Goal: Information Seeking & Learning: Understand process/instructions

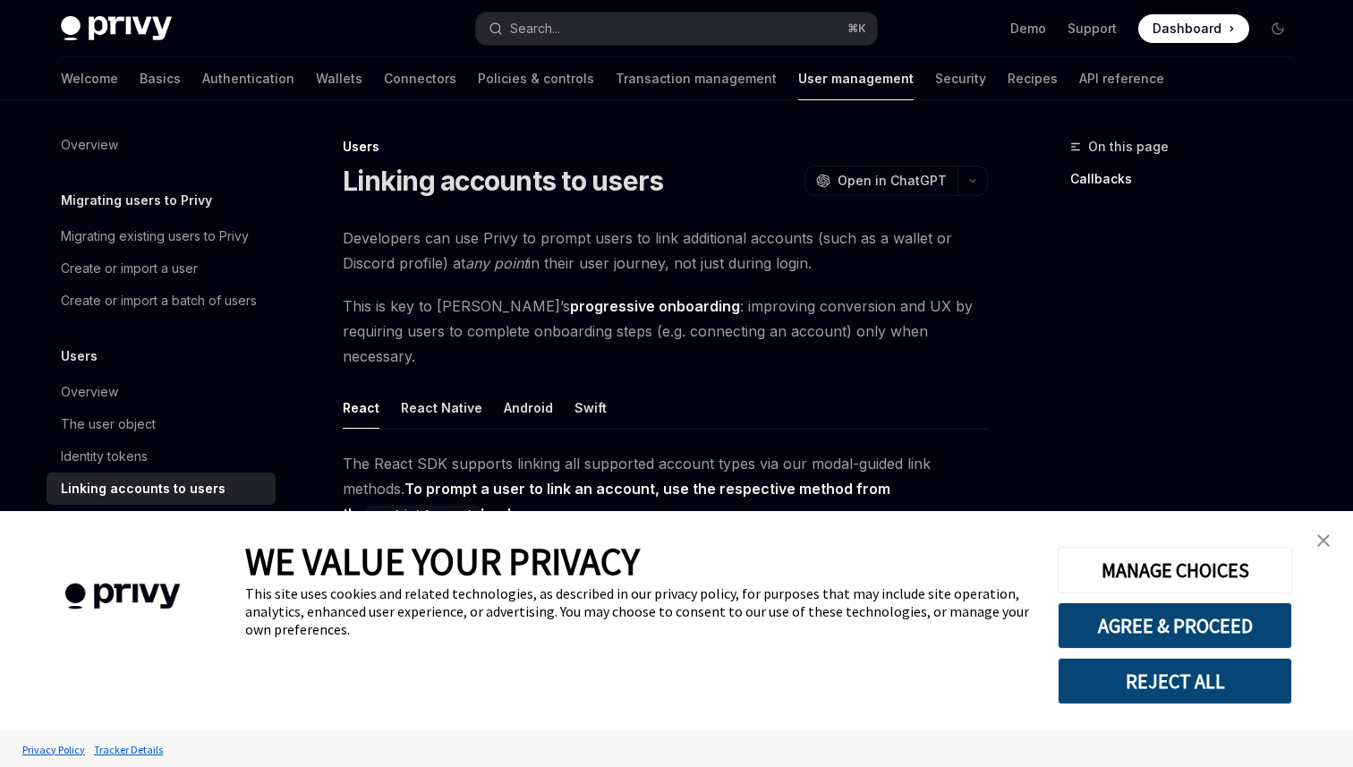
click at [1322, 532] on link "close banner" at bounding box center [1324, 541] width 36 height 36
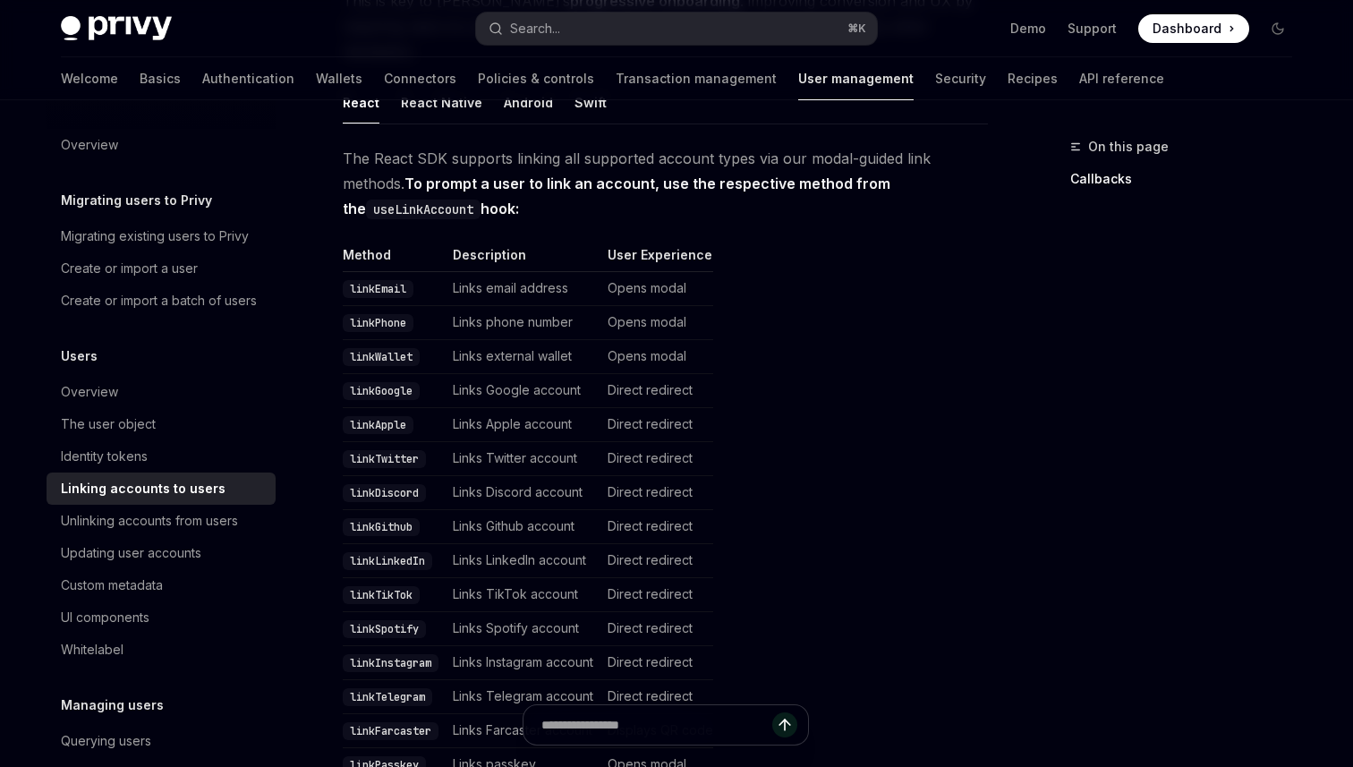
scroll to position [303, 0]
click at [396, 452] on code "linkTwitter" at bounding box center [384, 461] width 83 height 18
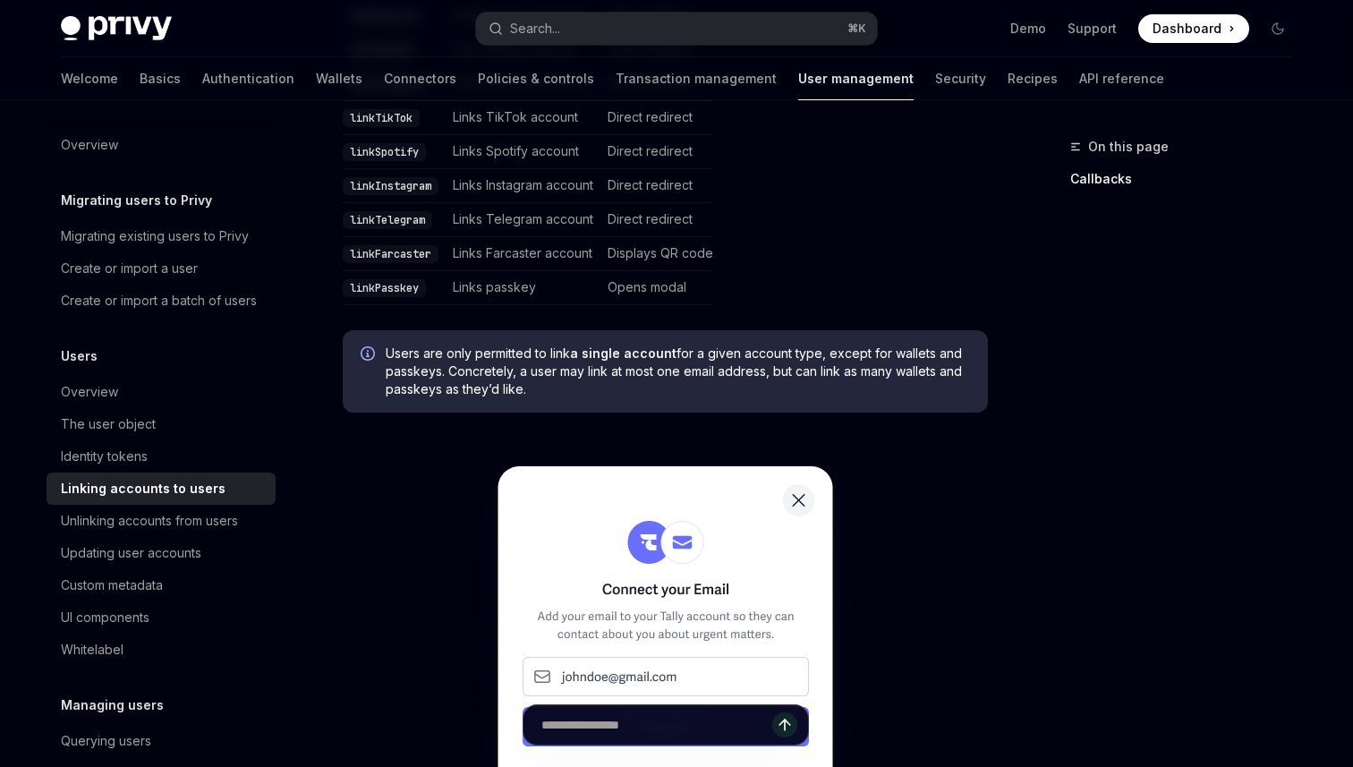
scroll to position [709, 0]
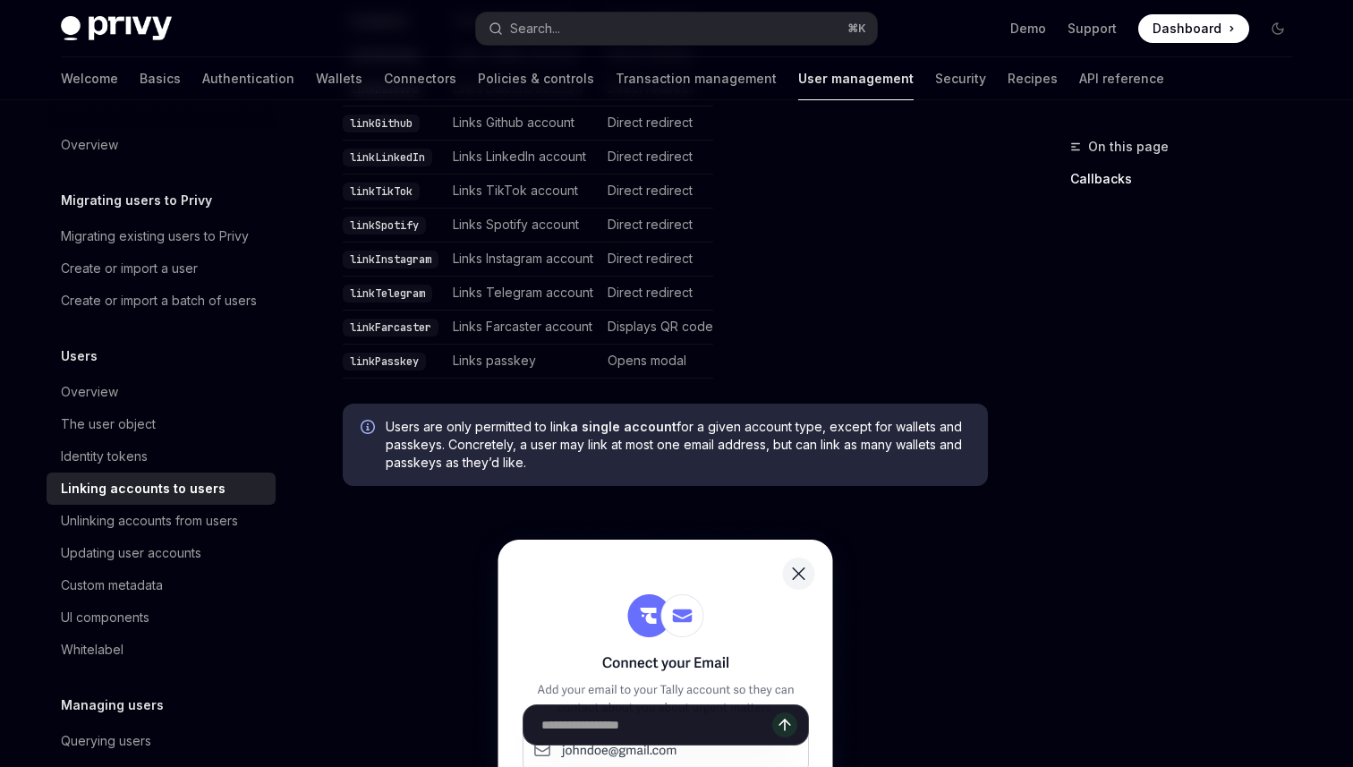
click at [950, 235] on table "Method Description User Experience linkEmail Links email address Opens modal li…" at bounding box center [665, 111] width 645 height 536
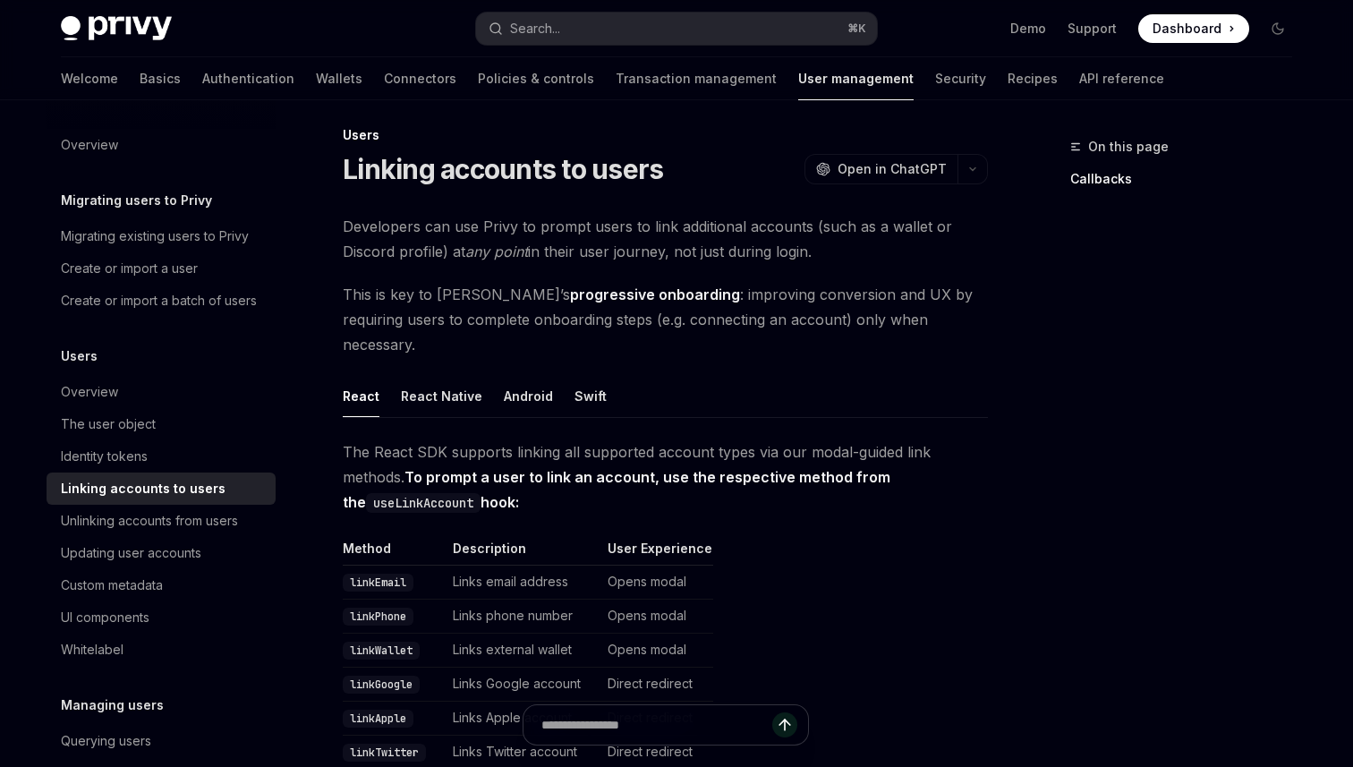
scroll to position [0, 0]
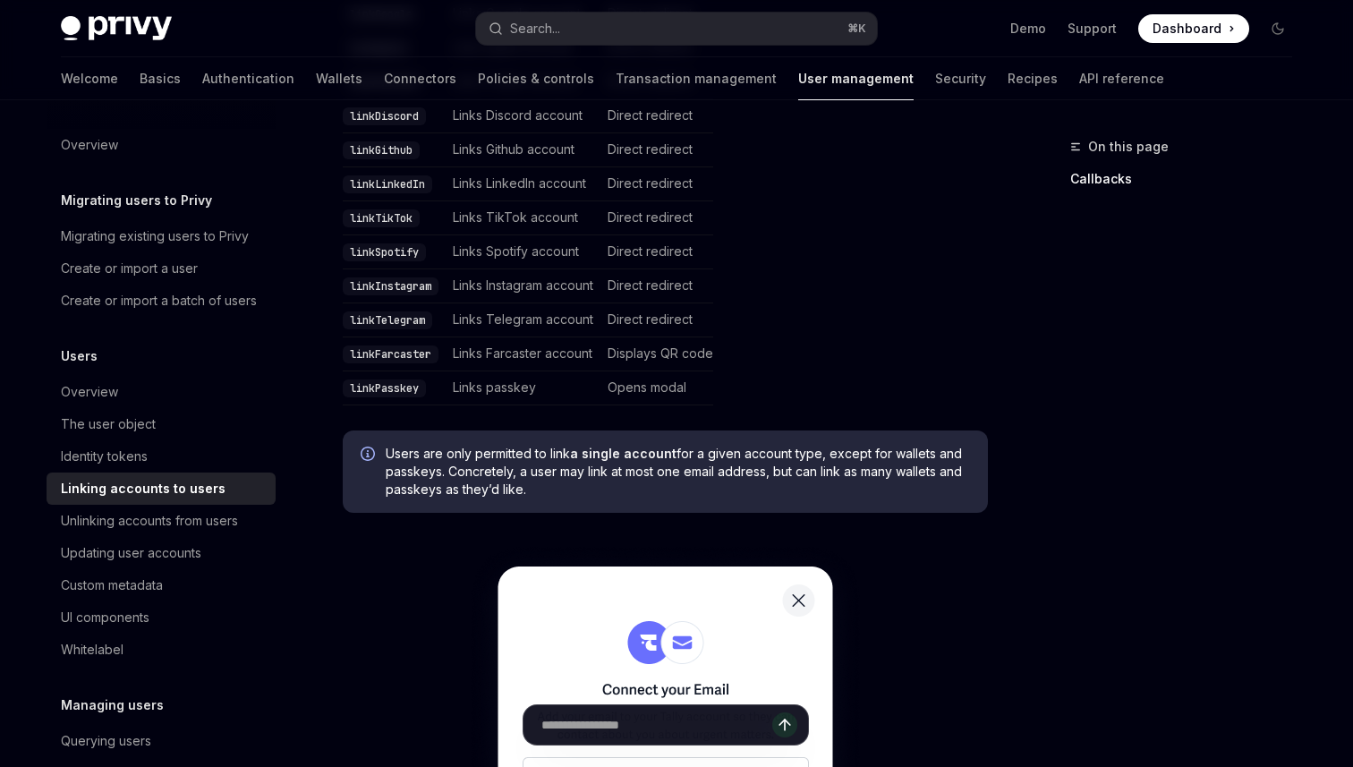
click at [1136, 463] on div "On this page Callbacks" at bounding box center [1170, 451] width 272 height 631
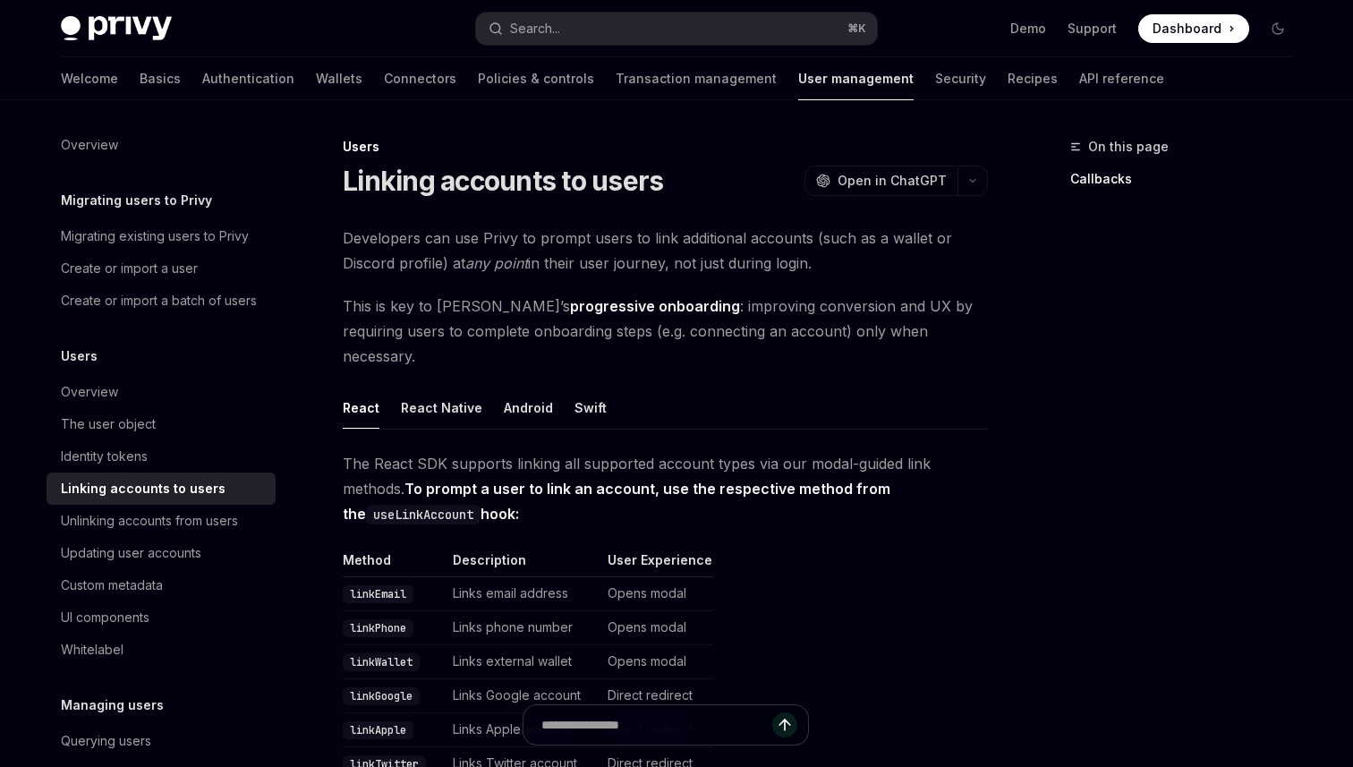
click at [1136, 463] on div "On this page Callbacks" at bounding box center [1170, 451] width 272 height 631
click at [883, 480] on strong "To prompt a user to link an account, use the respective method from the useLink…" at bounding box center [617, 501] width 548 height 43
click at [548, 498] on span "The React SDK supports linking all supported account types via our modal-guided…" at bounding box center [665, 488] width 645 height 75
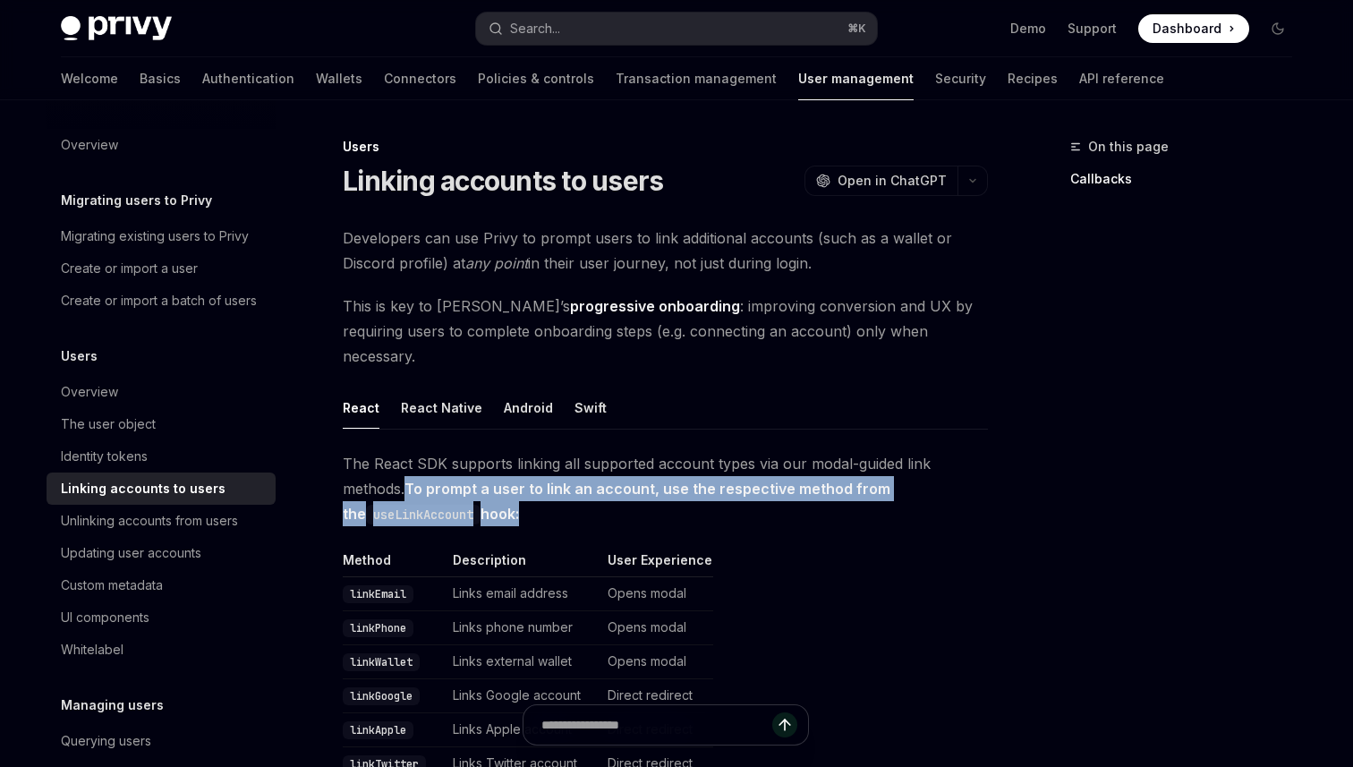
drag, startPoint x: 500, startPoint y: 489, endPoint x: 409, endPoint y: 470, distance: 93.4
click at [409, 480] on strong "To prompt a user to link an account, use the respective method from the useLink…" at bounding box center [617, 501] width 548 height 43
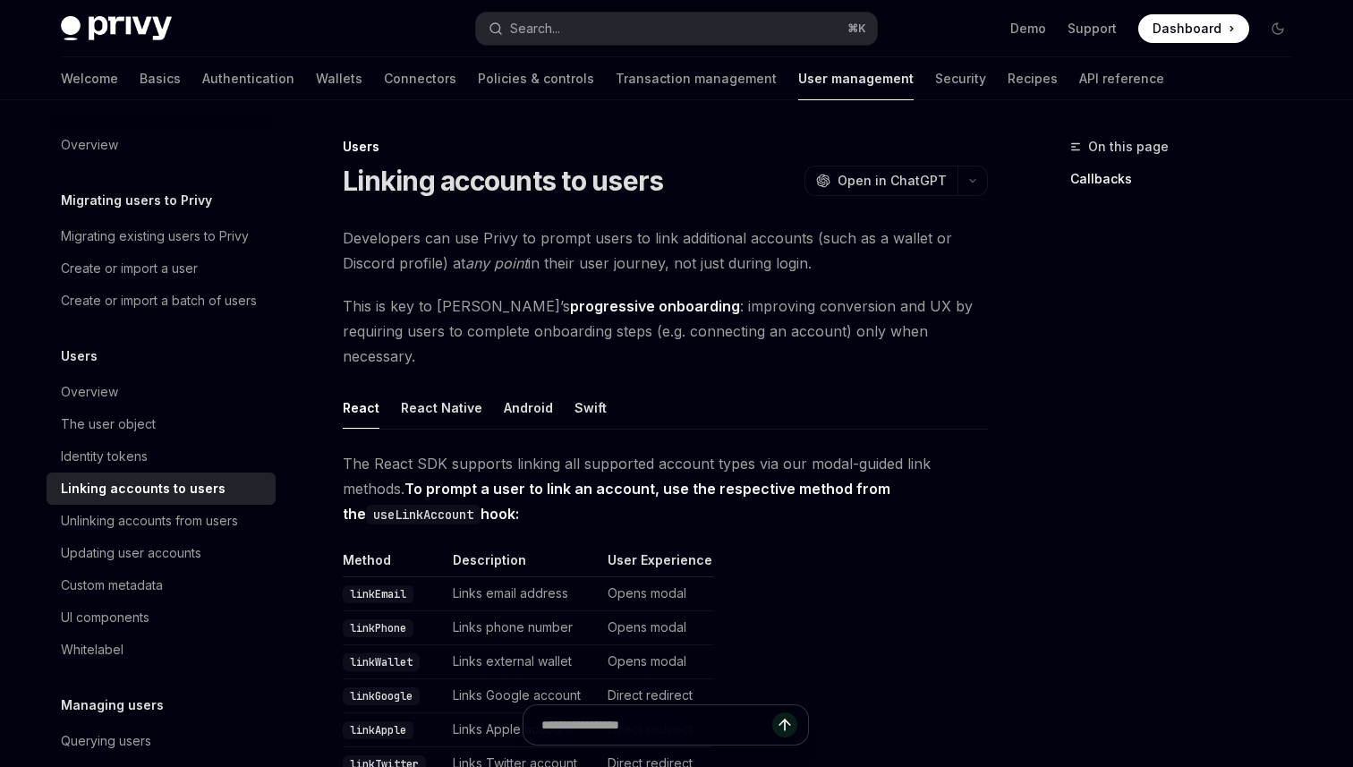
click at [507, 483] on span "The React SDK supports linking all supported account types via our modal-guided…" at bounding box center [665, 488] width 645 height 75
drag, startPoint x: 1060, startPoint y: 490, endPoint x: 732, endPoint y: 487, distance: 327.5
drag, startPoint x: 846, startPoint y: 489, endPoint x: 357, endPoint y: 494, distance: 488.6
click at [357, 494] on span "The React SDK supports linking all supported account types via our modal-guided…" at bounding box center [665, 488] width 645 height 75
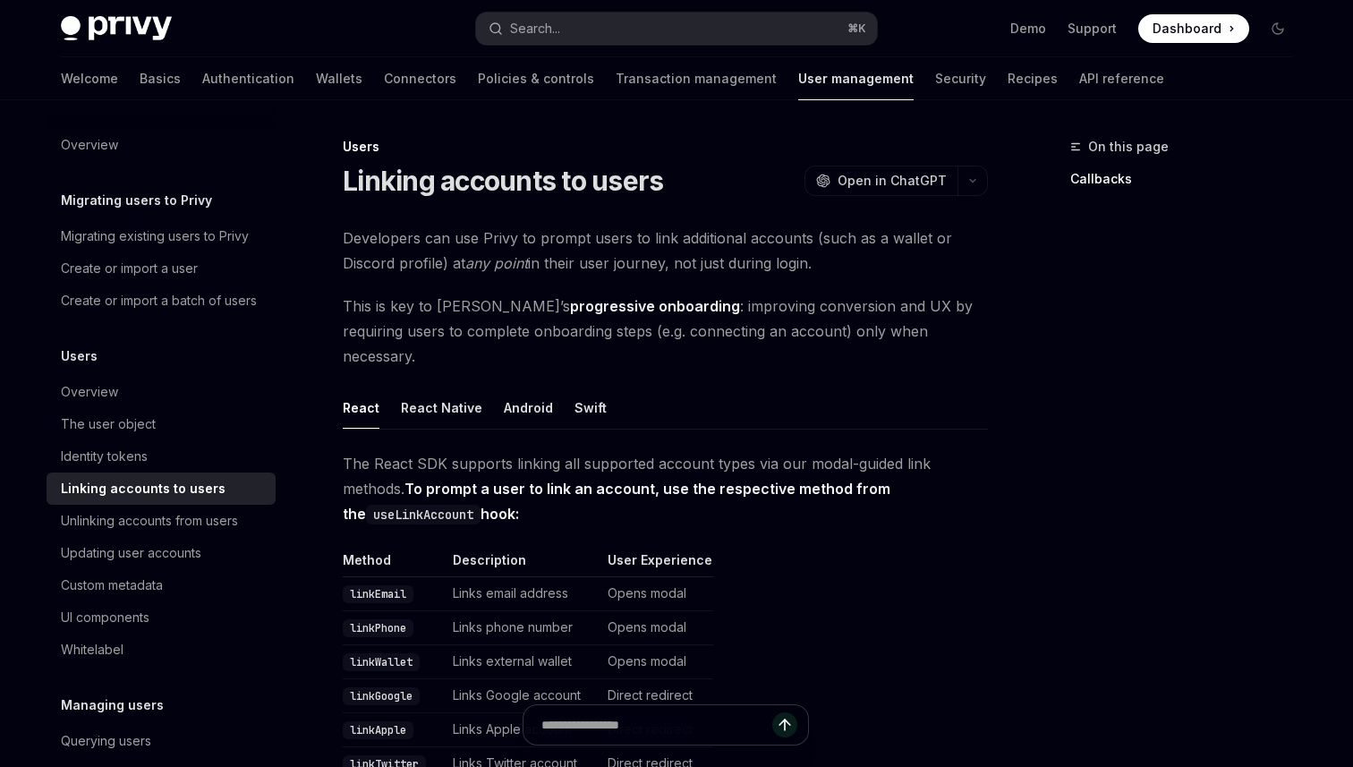
click at [479, 489] on strong "To prompt a user to link an account, use the respective method from the useLink…" at bounding box center [617, 501] width 548 height 43
drag, startPoint x: 509, startPoint y: 489, endPoint x: 416, endPoint y: 457, distance: 98.5
click at [416, 457] on span "The React SDK supports linking all supported account types via our modal-guided…" at bounding box center [665, 488] width 645 height 75
click at [421, 480] on strong "To prompt a user to link an account, use the respective method from the useLink…" at bounding box center [617, 501] width 548 height 43
drag, startPoint x: 509, startPoint y: 485, endPoint x: 411, endPoint y: 464, distance: 100.8
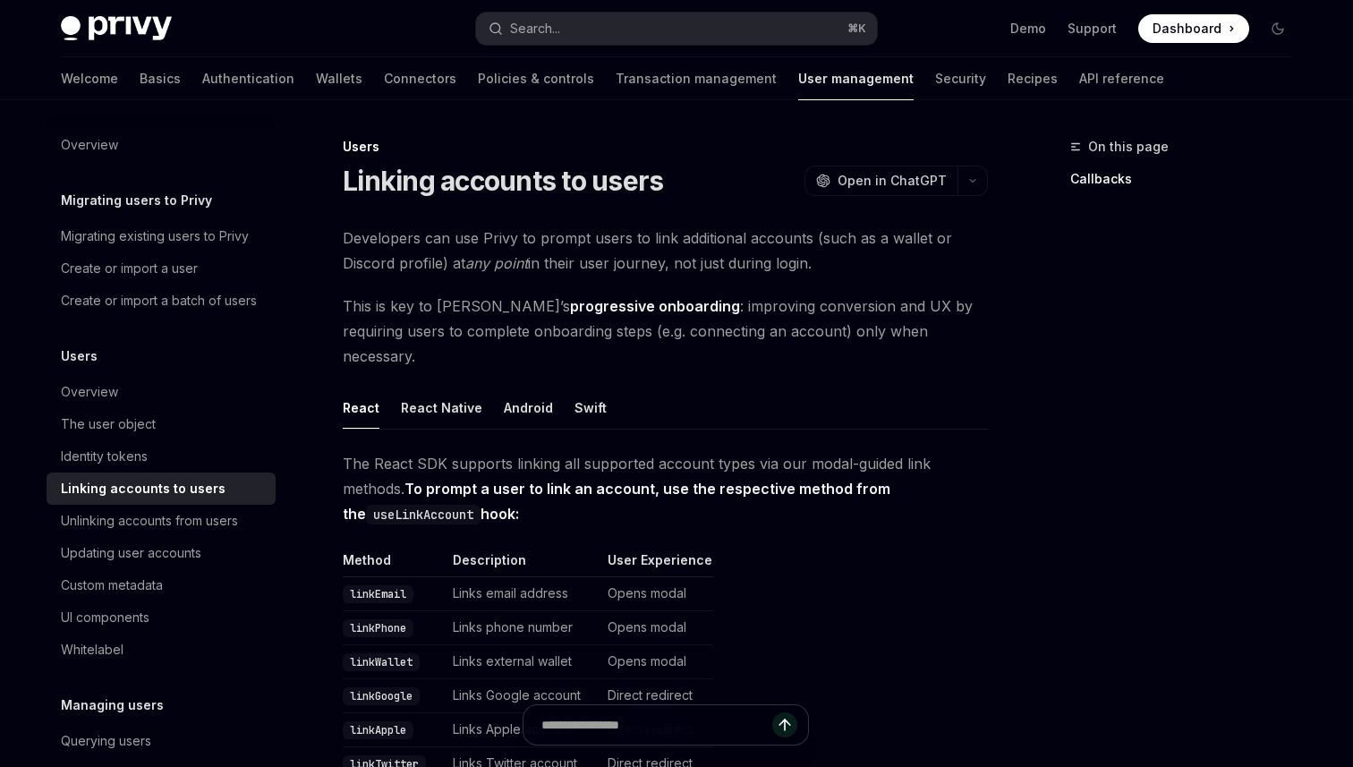
click at [411, 464] on span "The React SDK supports linking all supported account types via our modal-guided…" at bounding box center [665, 488] width 645 height 75
click at [411, 480] on strong "To prompt a user to link an account, use the respective method from the useLink…" at bounding box center [617, 501] width 548 height 43
drag, startPoint x: 410, startPoint y: 460, endPoint x: 516, endPoint y: 496, distance: 112.3
click at [516, 496] on span "The React SDK supports linking all supported account types via our modal-guided…" at bounding box center [665, 488] width 645 height 75
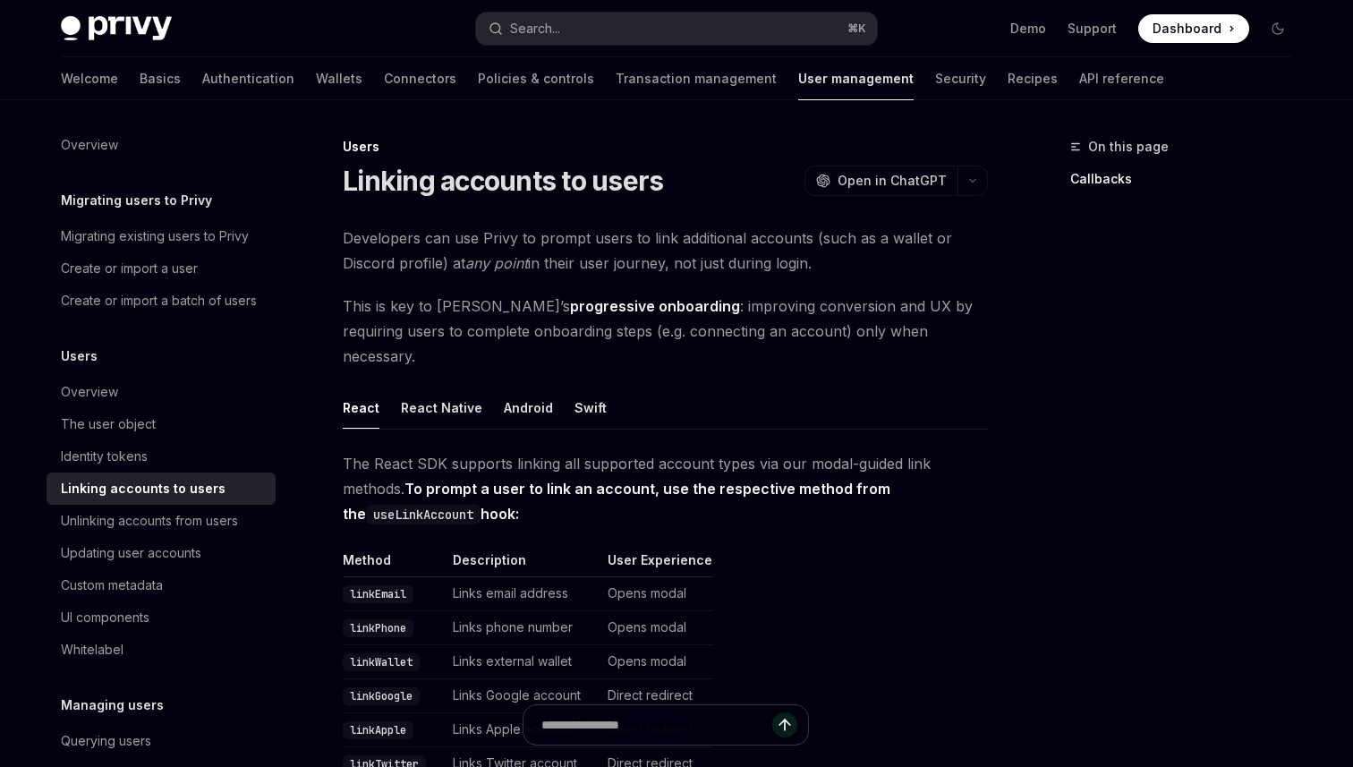
drag, startPoint x: 513, startPoint y: 492, endPoint x: 406, endPoint y: 464, distance: 110.3
click at [406, 464] on span "The React SDK supports linking all supported account types via our modal-guided…" at bounding box center [665, 488] width 645 height 75
click at [420, 480] on strong "To prompt a user to link an account, use the respective method from the useLink…" at bounding box center [617, 501] width 548 height 43
drag, startPoint x: 506, startPoint y: 488, endPoint x: 411, endPoint y: 462, distance: 99.2
click at [411, 462] on span "The React SDK supports linking all supported account types via our modal-guided…" at bounding box center [665, 488] width 645 height 75
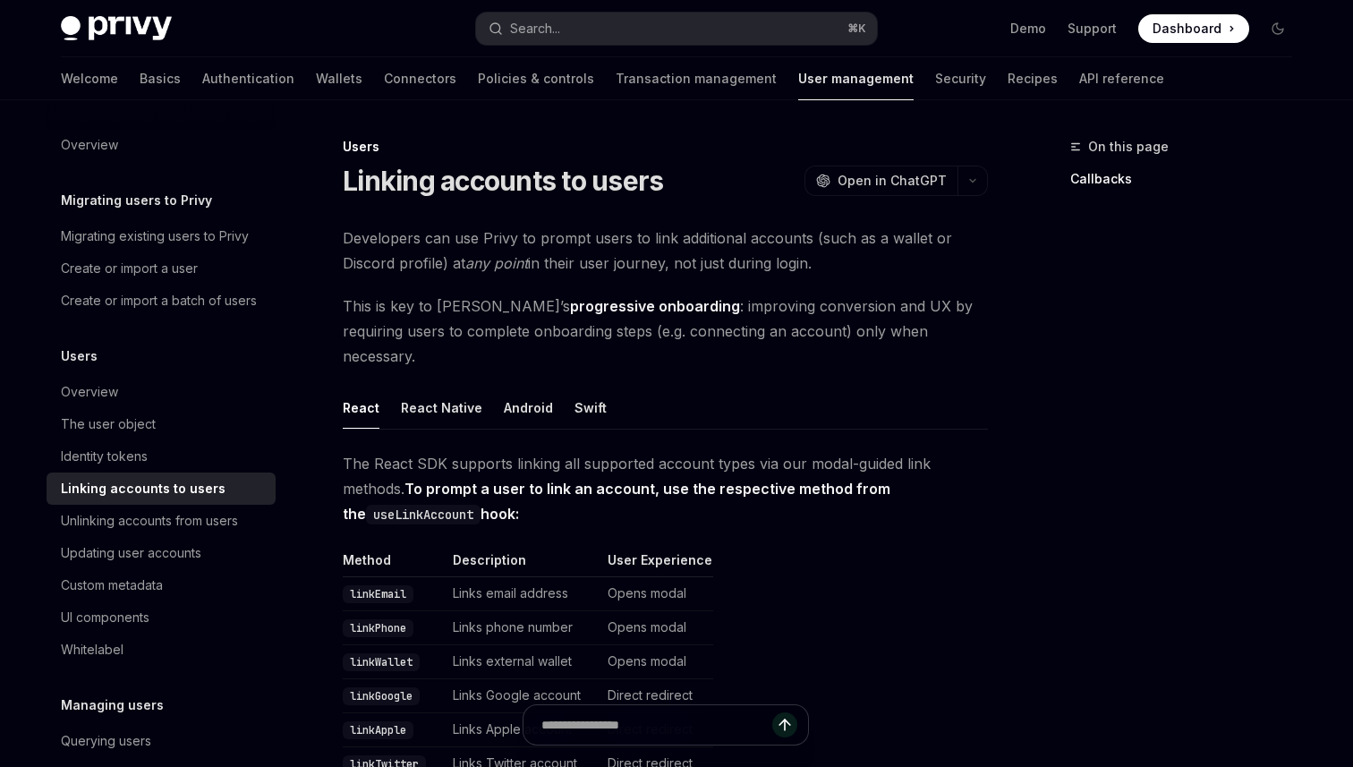
click at [468, 480] on strong "To prompt a user to link an account, use the respective method from the useLink…" at bounding box center [617, 501] width 548 height 43
click at [734, 336] on span "This is key to Privy’s progressive onboarding : improving conversion and UX by …" at bounding box center [665, 331] width 645 height 75
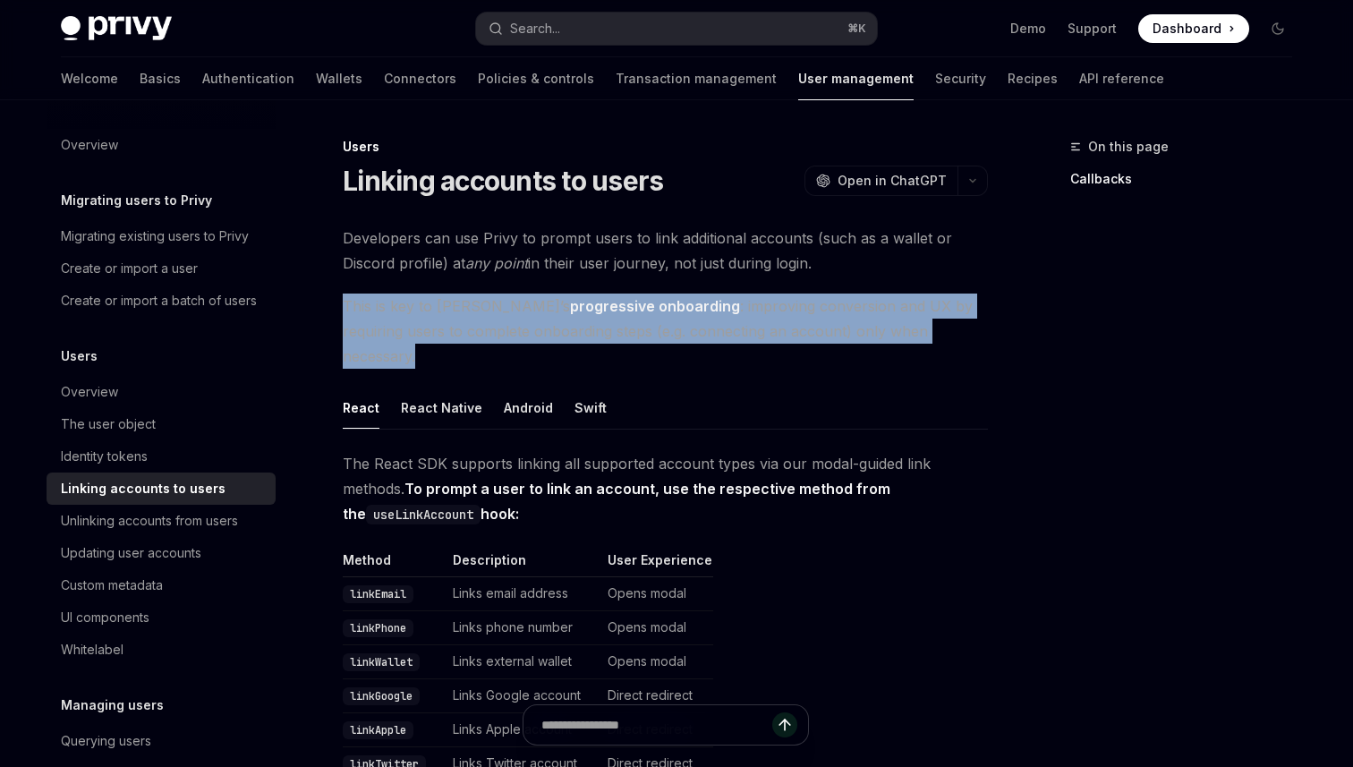
click at [734, 336] on span "This is key to Privy’s progressive onboarding : improving conversion and UX by …" at bounding box center [665, 331] width 645 height 75
click at [773, 336] on span "This is key to Privy’s progressive onboarding : improving conversion and UX by …" at bounding box center [665, 331] width 645 height 75
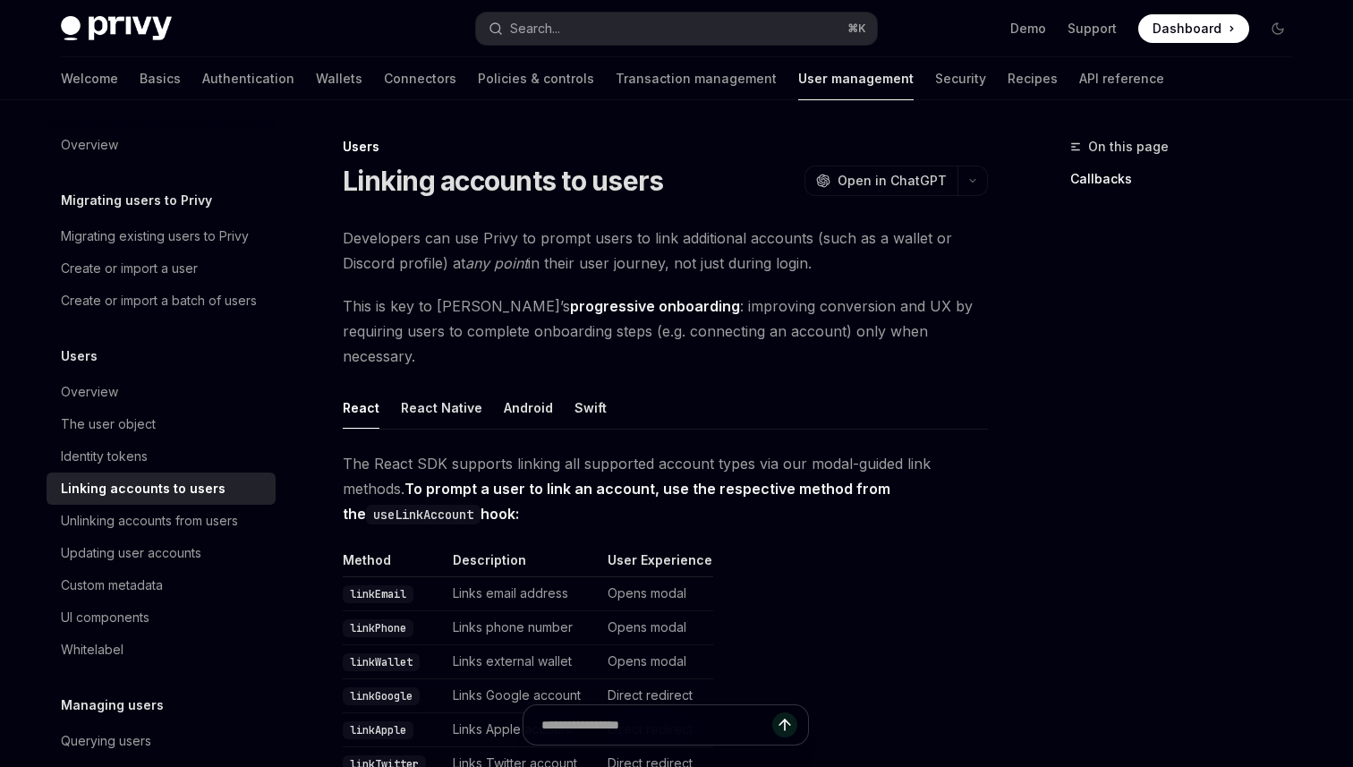
click at [821, 336] on span "This is key to Privy’s progressive onboarding : improving conversion and UX by …" at bounding box center [665, 331] width 645 height 75
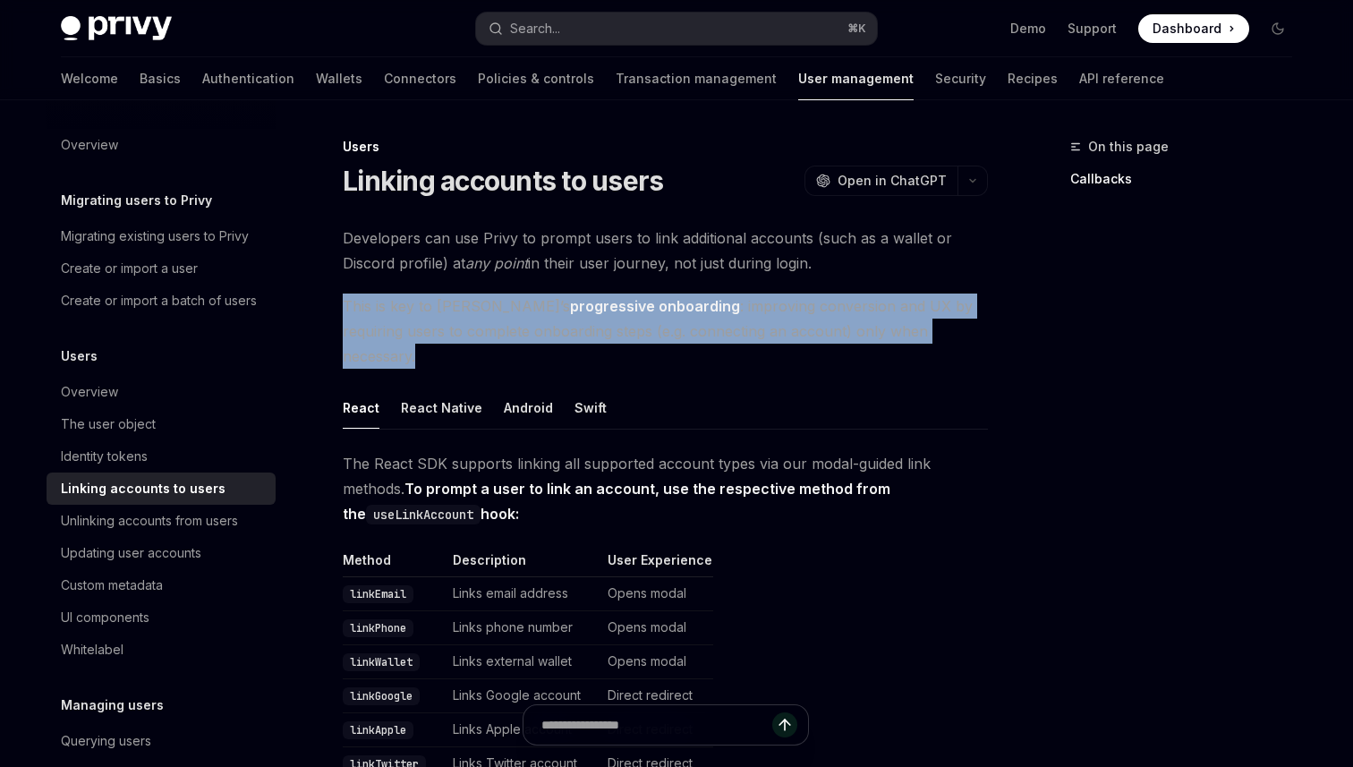
click at [821, 336] on span "This is key to Privy’s progressive onboarding : improving conversion and UX by …" at bounding box center [665, 331] width 645 height 75
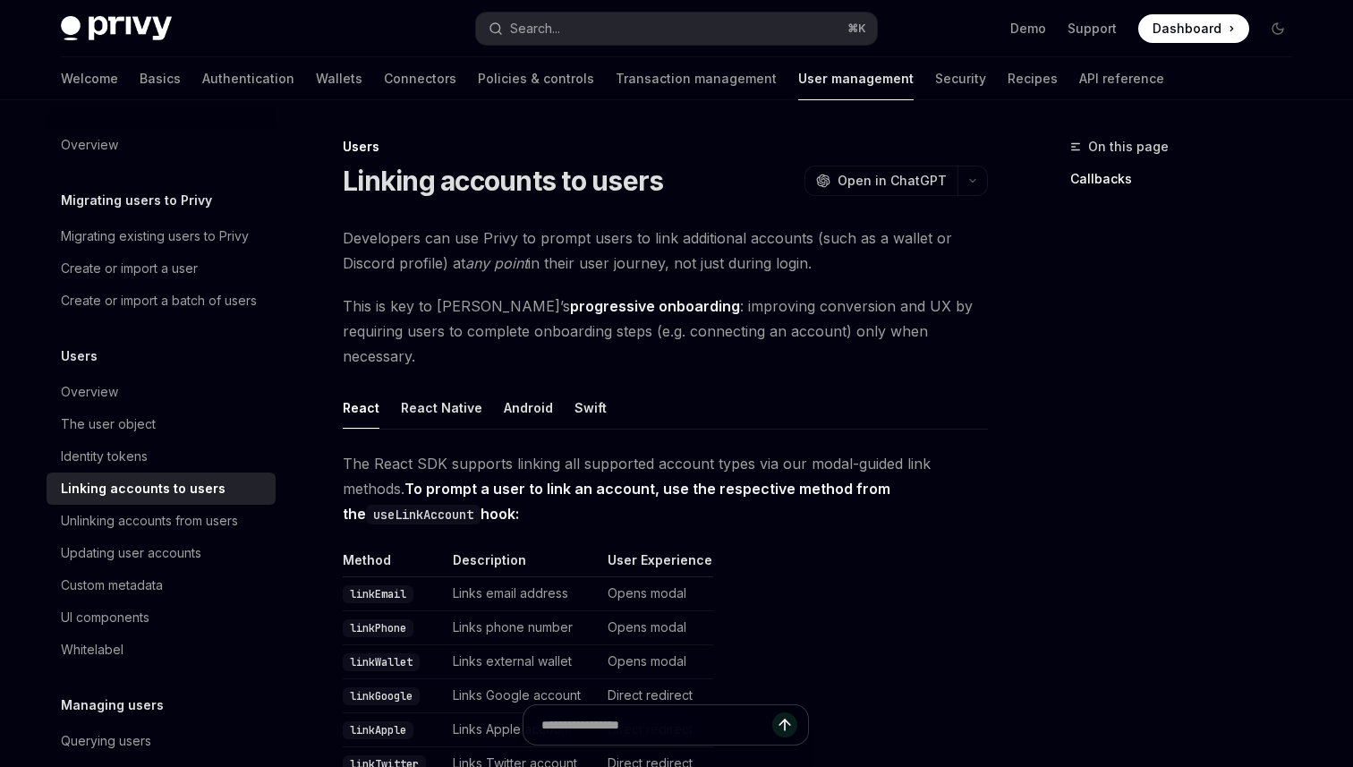
click at [855, 389] on ul "React React Native Android Swift" at bounding box center [665, 408] width 645 height 43
click at [724, 259] on span "Developers can use Privy to prompt users to link additional accounts (such as a…" at bounding box center [665, 251] width 645 height 50
